Goal: Task Accomplishment & Management: Manage account settings

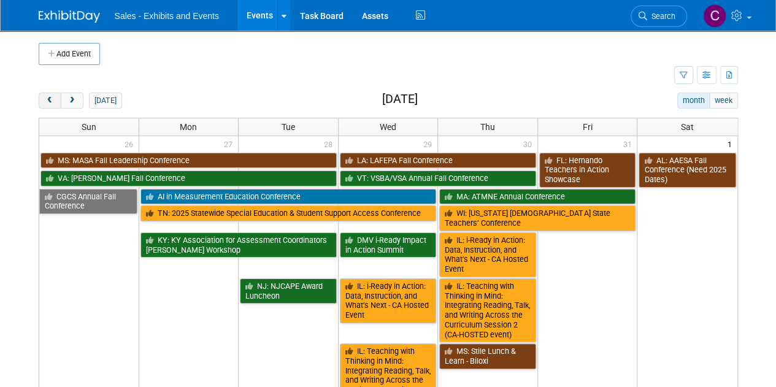
click at [56, 102] on button "prev" at bounding box center [50, 101] width 23 height 16
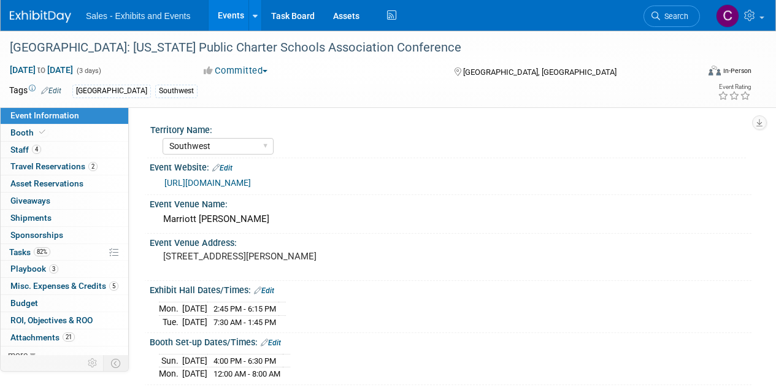
select select "Southwest"
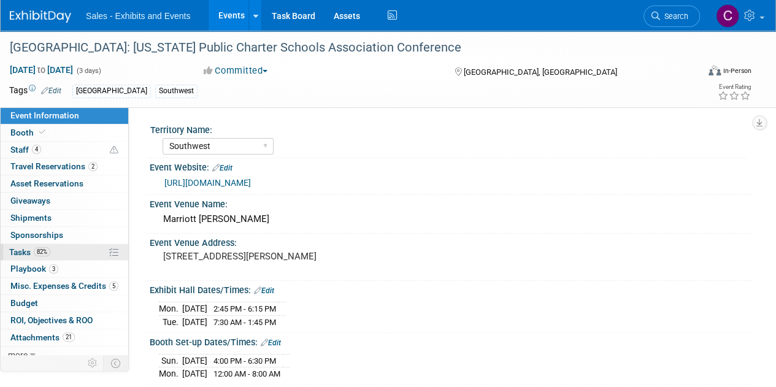
click at [20, 248] on span "Tasks 82%" at bounding box center [29, 252] width 41 height 10
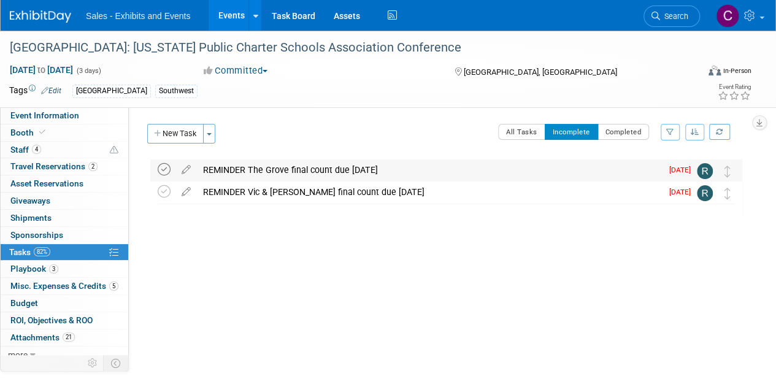
click at [170, 172] on icon at bounding box center [164, 169] width 13 height 13
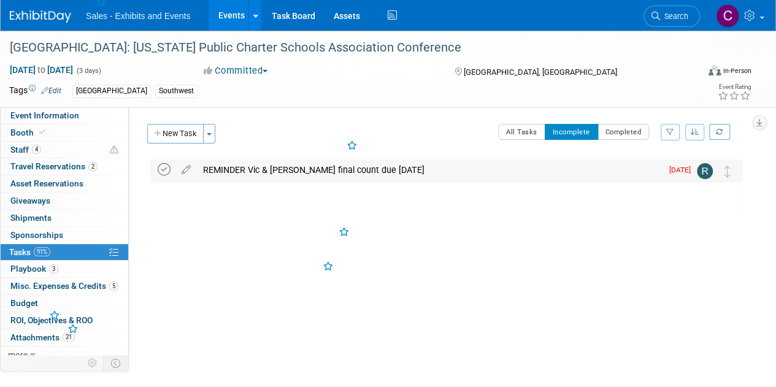
click at [164, 174] on icon at bounding box center [164, 169] width 13 height 13
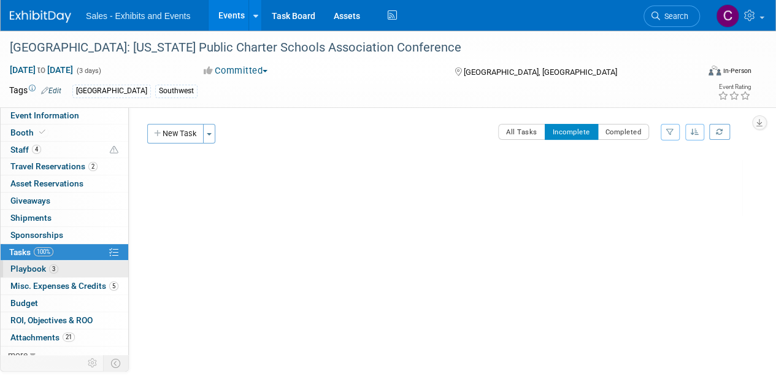
click at [18, 269] on span "Playbook 3" at bounding box center [34, 269] width 48 height 10
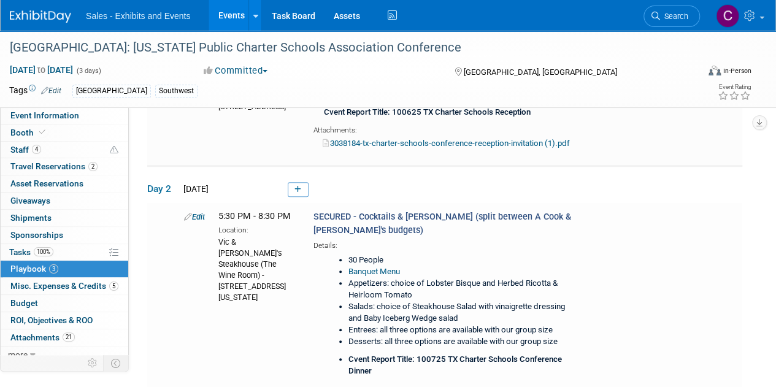
scroll to position [370, 0]
